Goal: Check status: Check status

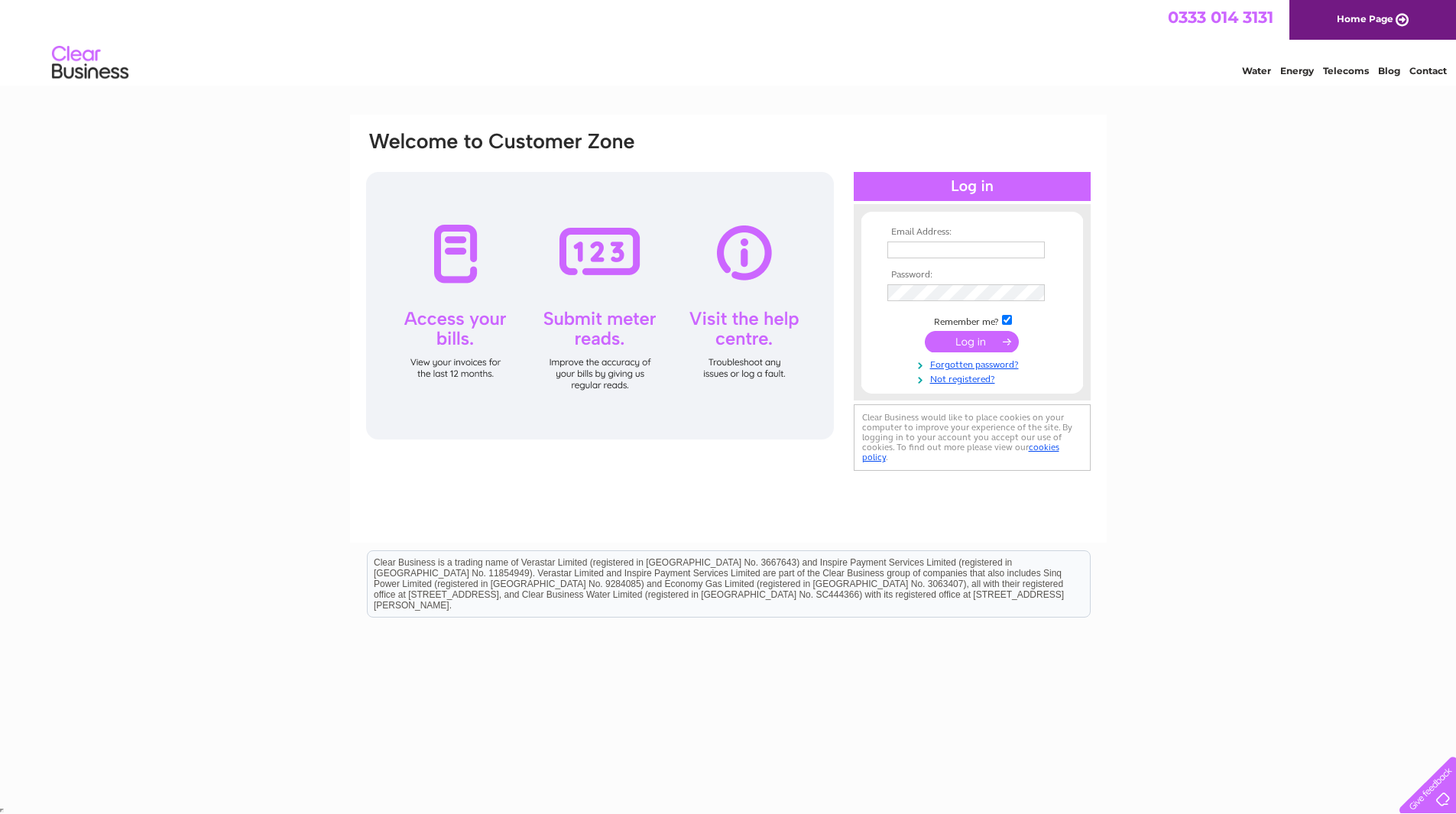
type input "andypotter98@hotmail.com"
click at [1000, 345] on input "submit" at bounding box center [972, 341] width 94 height 21
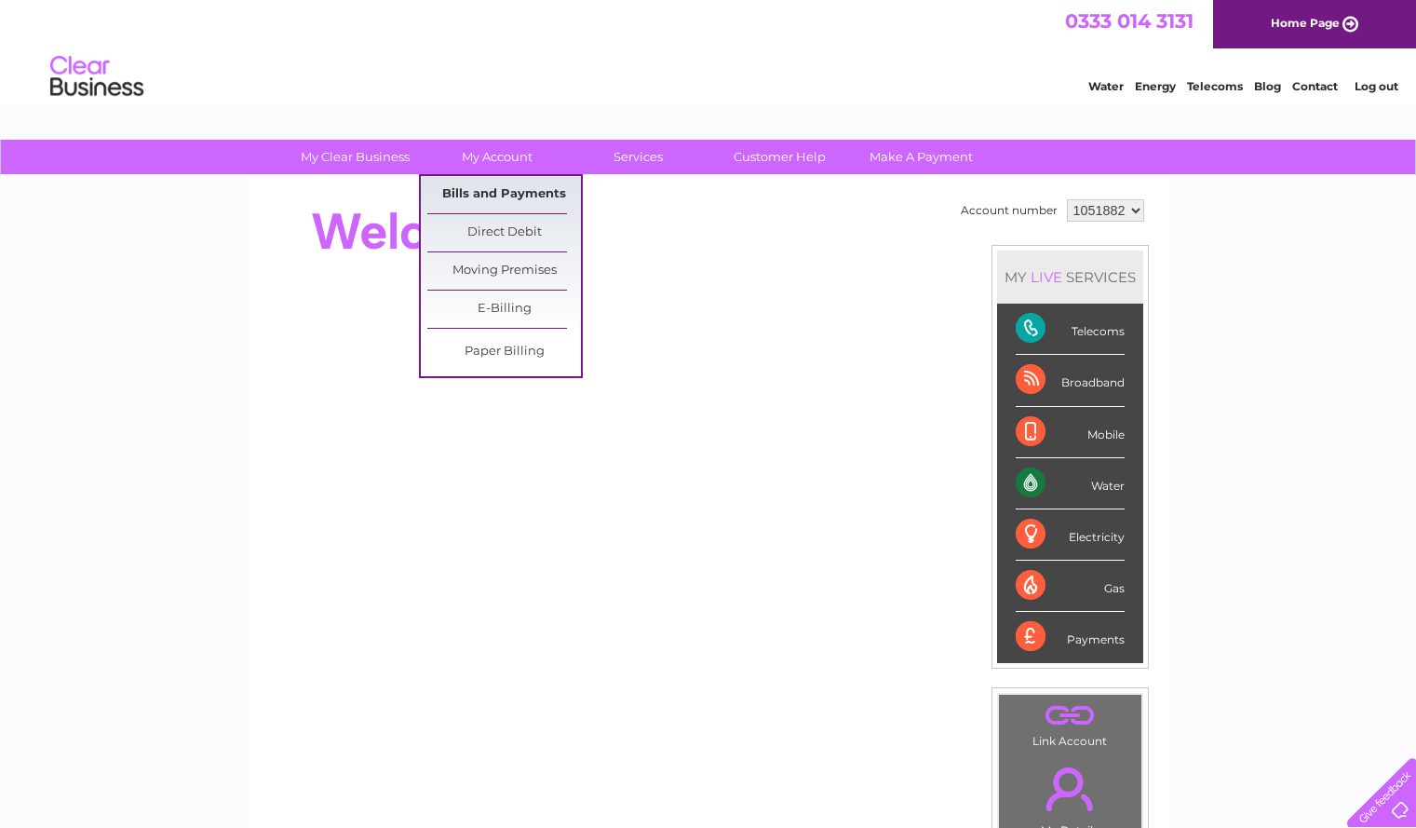
click at [502, 187] on link "Bills and Payments" at bounding box center [504, 194] width 154 height 37
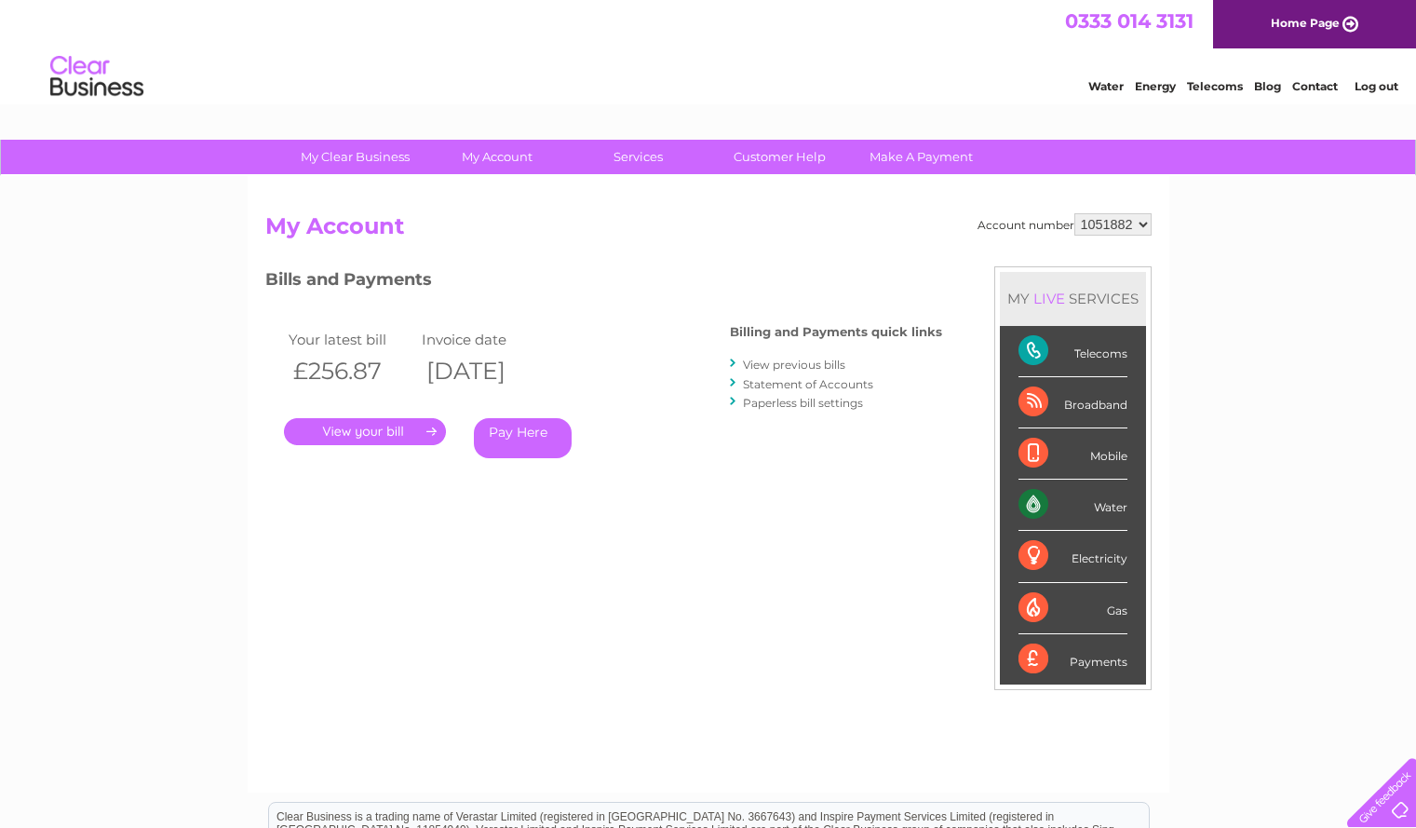
click at [771, 361] on link "View previous bills" at bounding box center [794, 365] width 102 height 14
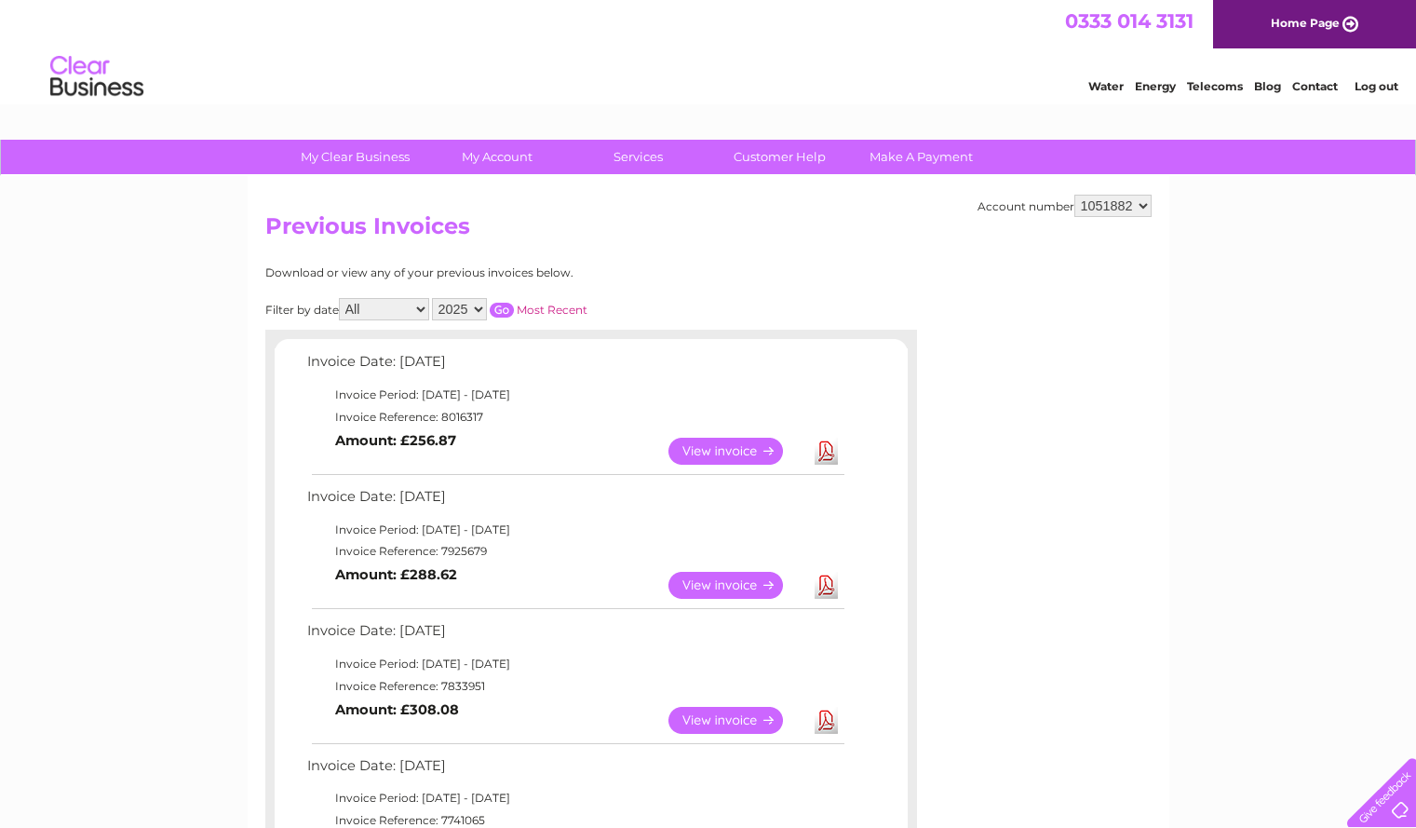
click at [707, 584] on link "View" at bounding box center [737, 585] width 137 height 27
